Goal: Find specific page/section: Find specific page/section

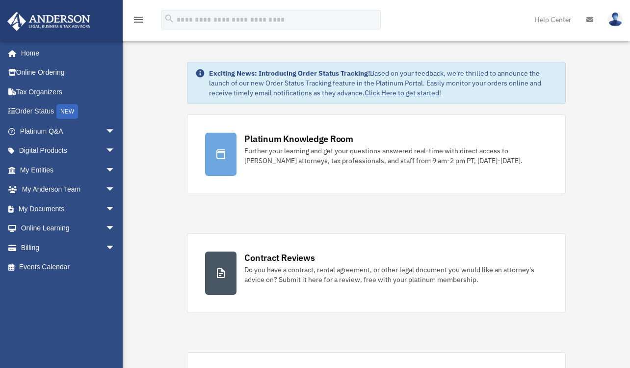
click at [38, 172] on link "My Entities arrow_drop_down" at bounding box center [68, 170] width 123 height 20
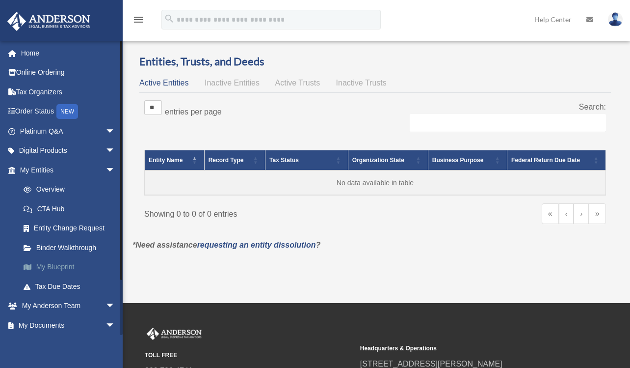
click at [69, 267] on link "My Blueprint" at bounding box center [72, 267] width 116 height 20
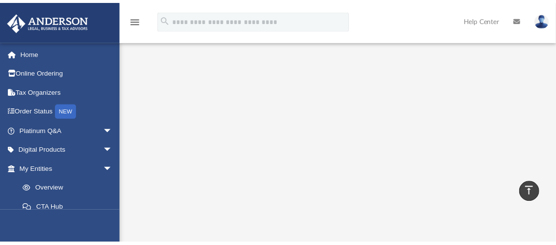
scroll to position [151, 0]
